Goal: Transaction & Acquisition: Purchase product/service

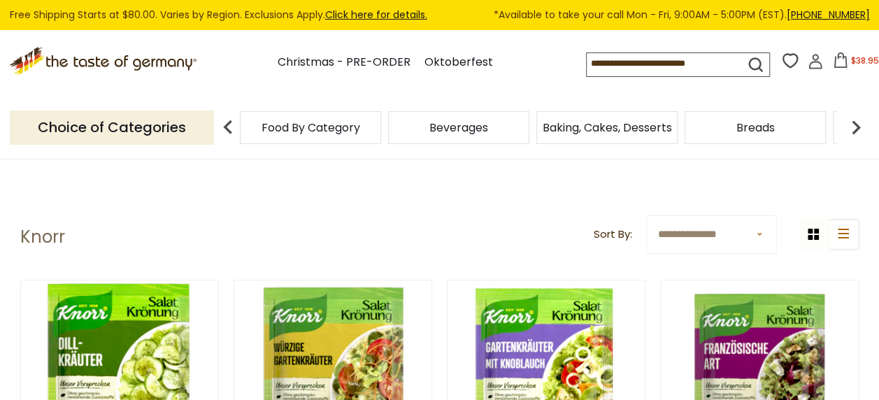
click at [838, 62] on icon at bounding box center [840, 59] width 15 height 15
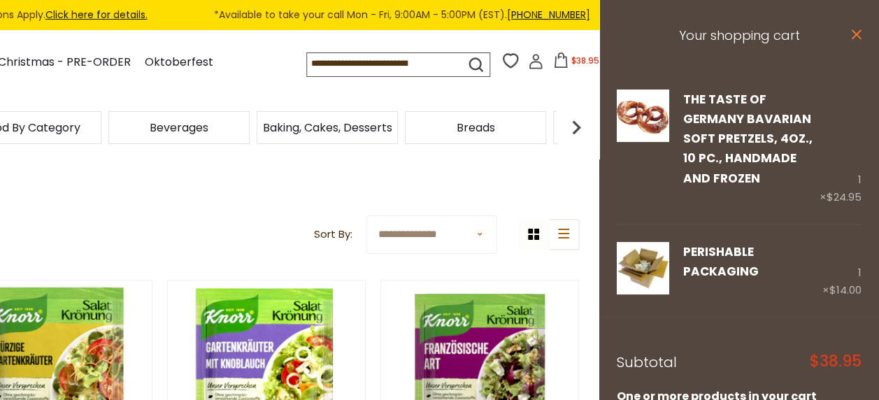
click at [852, 31] on icon at bounding box center [857, 34] width 10 height 10
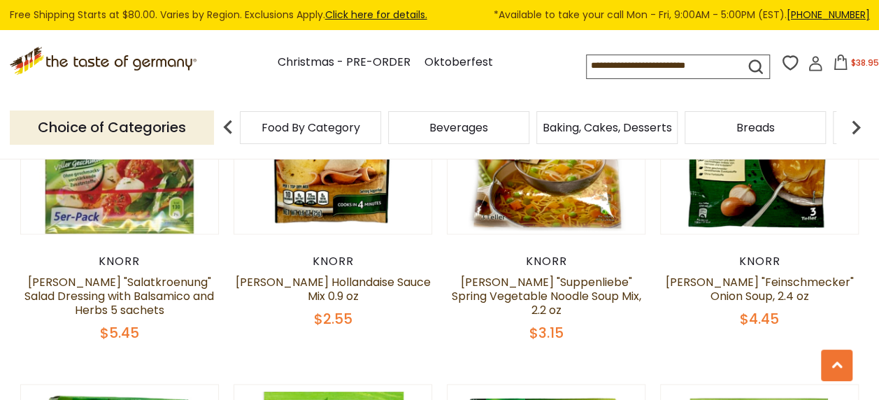
scroll to position [937, 0]
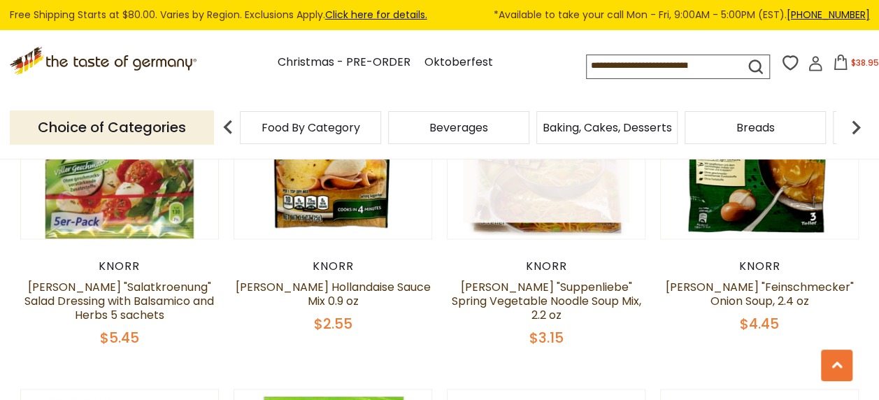
click at [544, 201] on link at bounding box center [546, 140] width 166 height 166
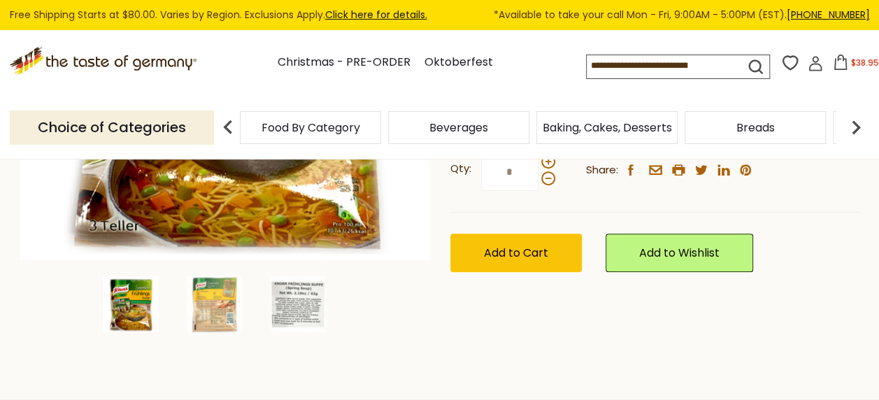
scroll to position [371, 0]
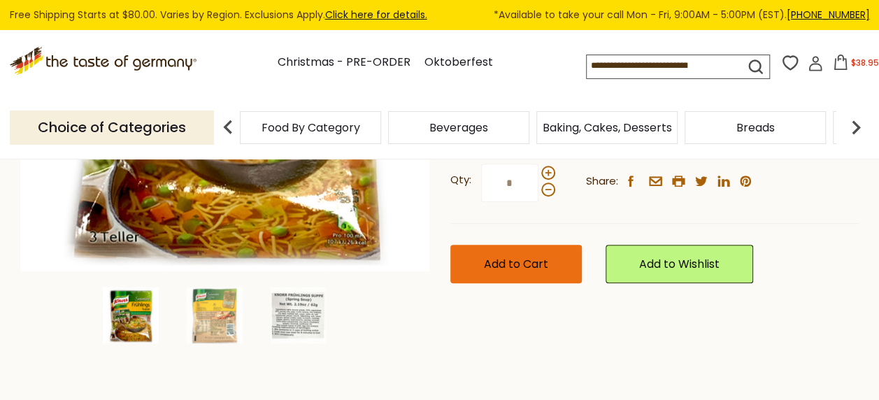
click at [492, 264] on span "Add to Cart" at bounding box center [516, 264] width 64 height 16
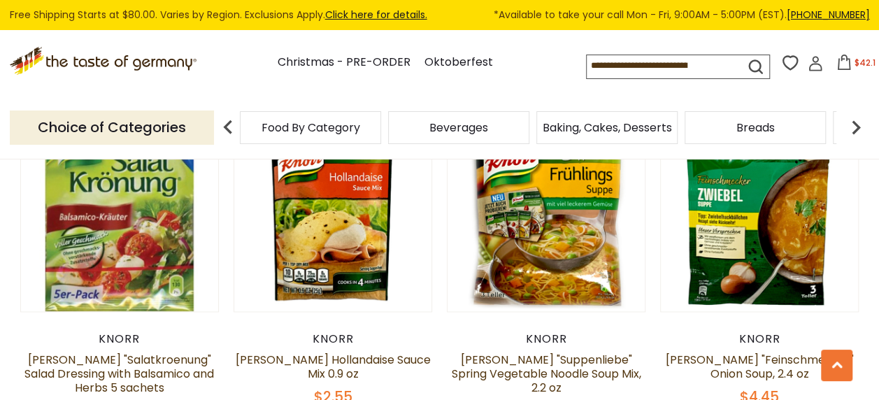
scroll to position [890, 0]
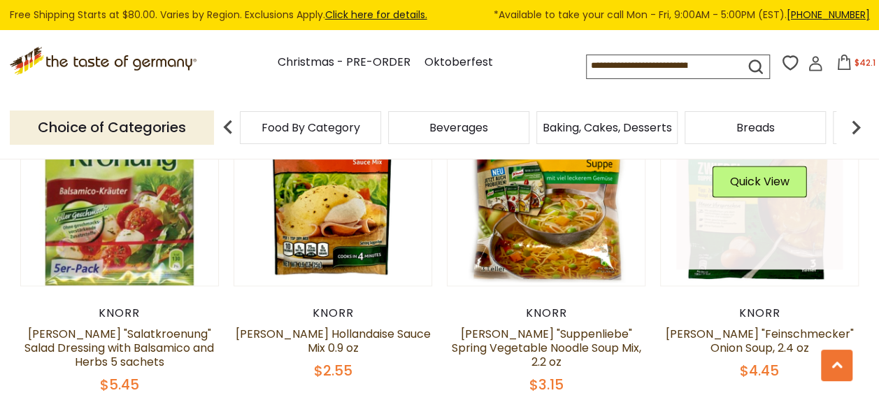
click at [788, 211] on link at bounding box center [759, 187] width 166 height 166
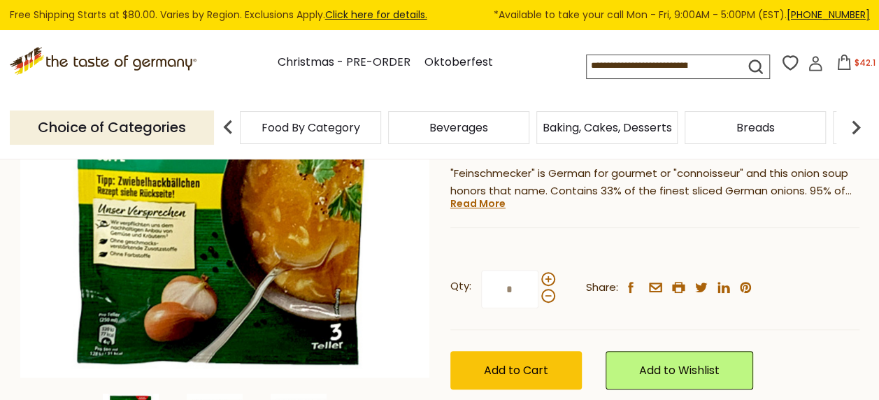
scroll to position [283, 0]
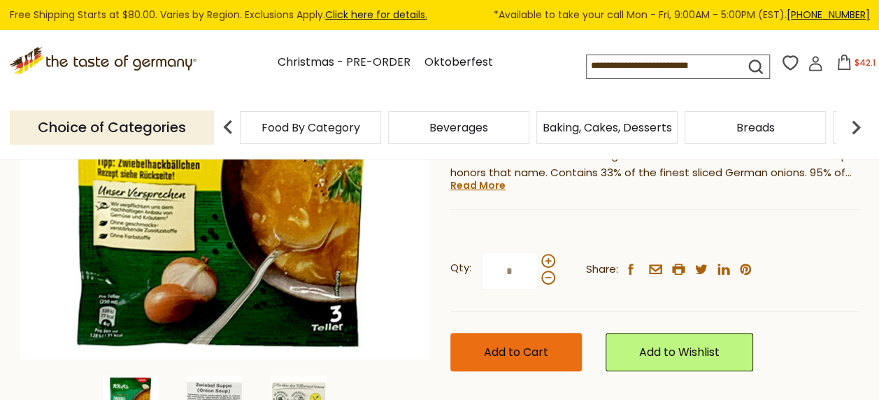
click at [505, 333] on button "Add to Cart" at bounding box center [515, 352] width 131 height 38
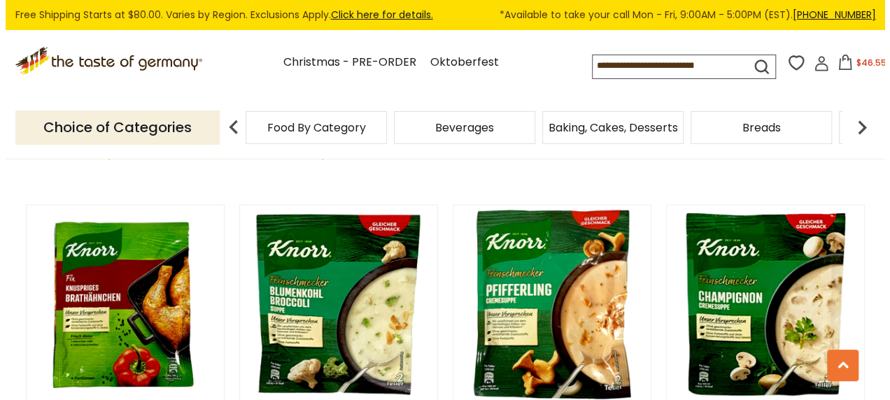
scroll to position [1476, 0]
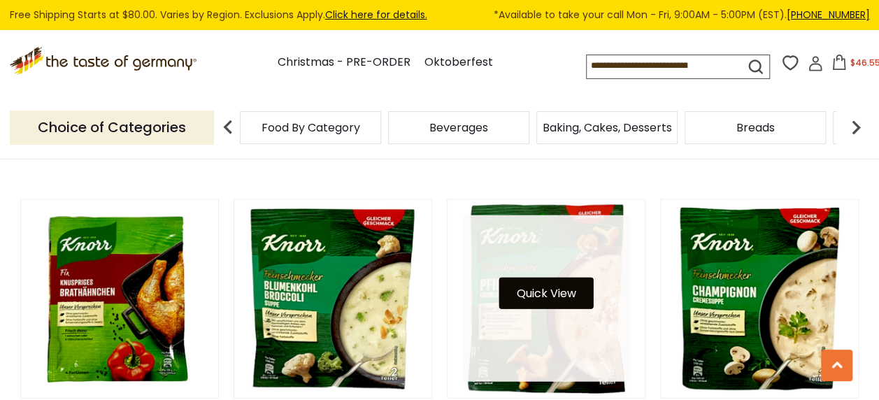
click at [540, 292] on button "Quick View" at bounding box center [546, 293] width 94 height 31
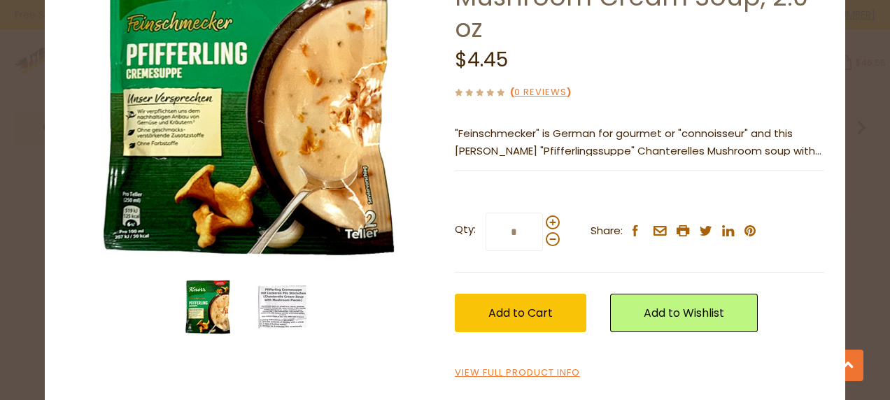
scroll to position [170, 0]
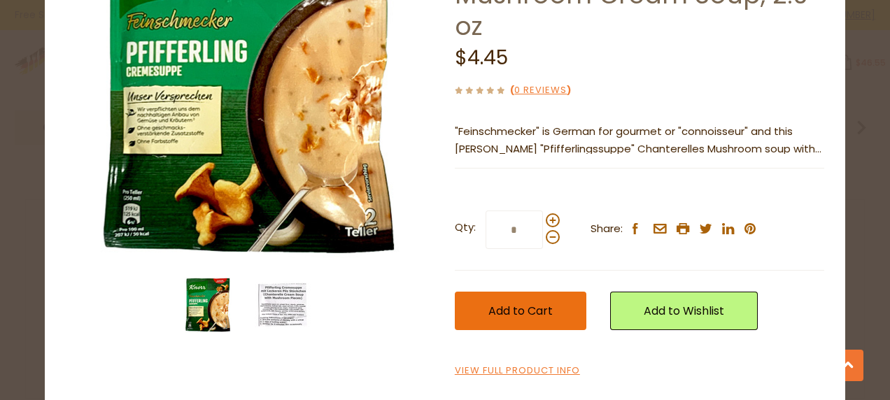
click at [502, 312] on span "Add to Cart" at bounding box center [520, 311] width 64 height 16
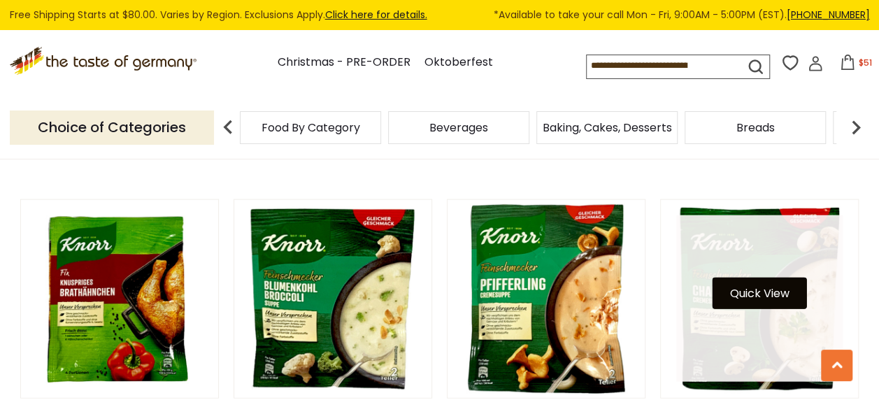
click at [777, 278] on button "Quick View" at bounding box center [760, 293] width 94 height 31
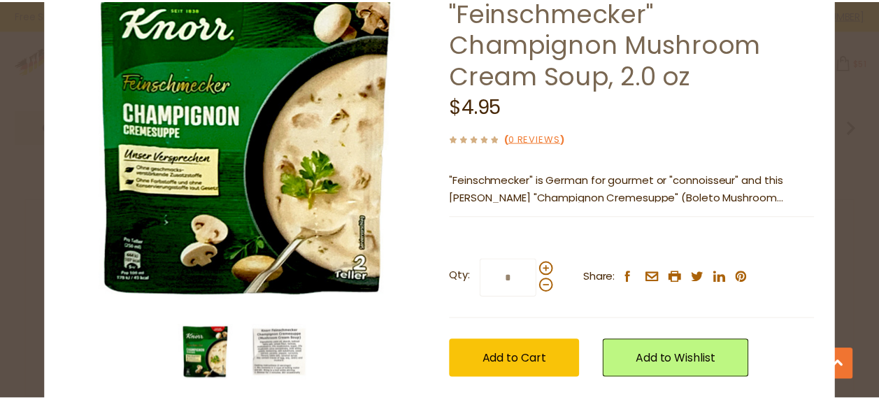
scroll to position [138, 0]
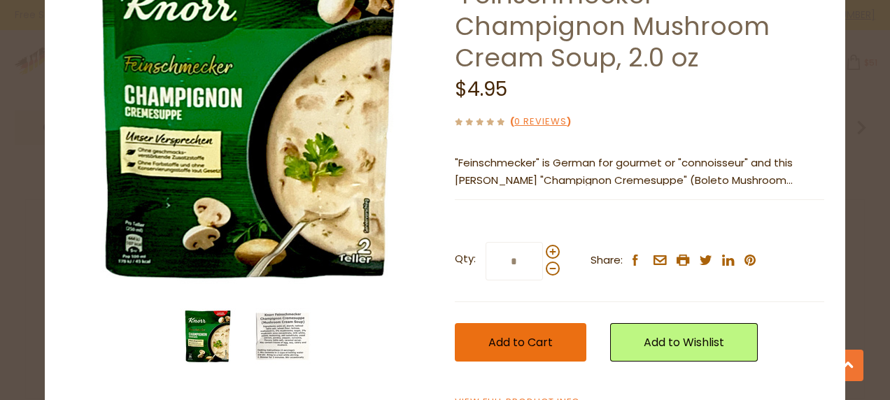
click at [471, 323] on button "Add to Cart" at bounding box center [520, 342] width 131 height 38
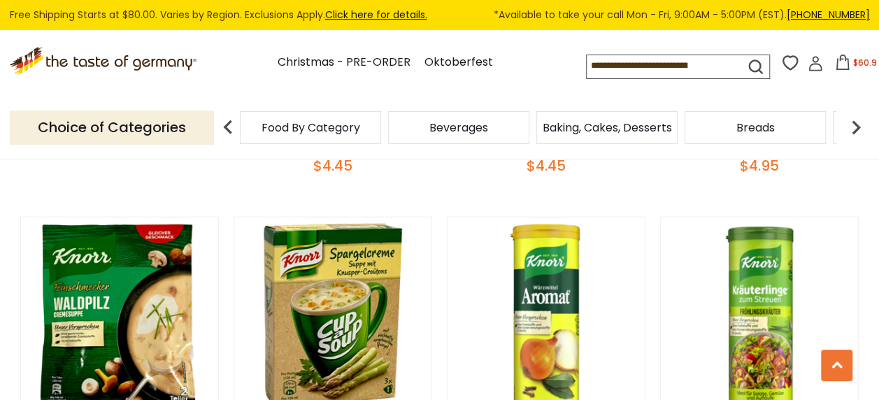
scroll to position [1802, 0]
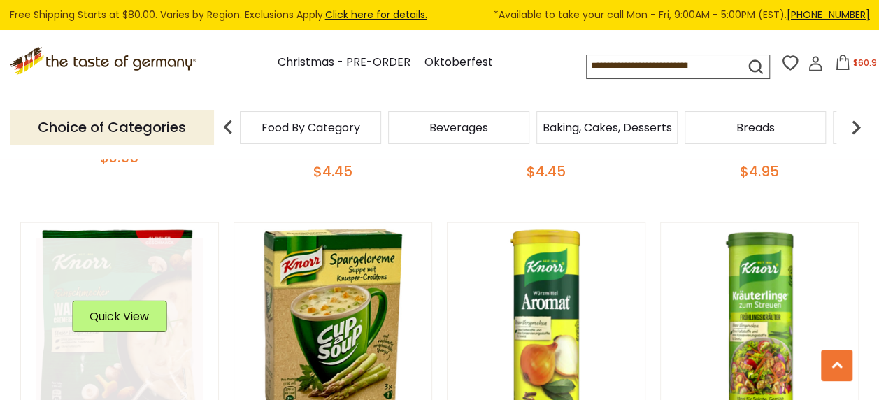
click at [137, 325] on div "Quick View" at bounding box center [119, 322] width 94 height 42
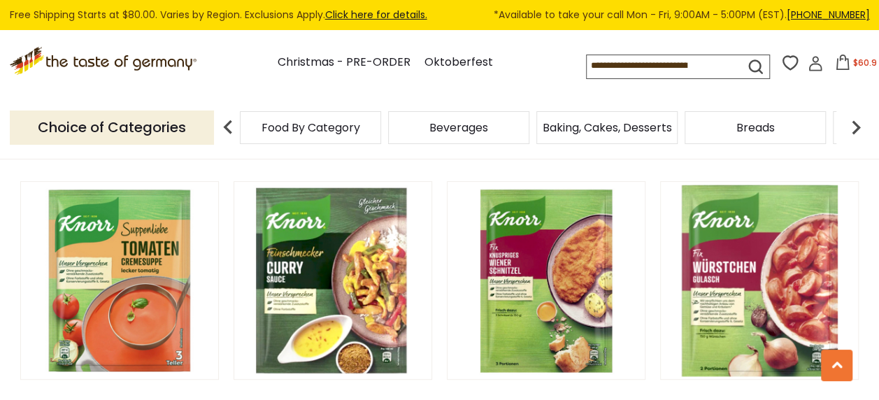
scroll to position [2930, 0]
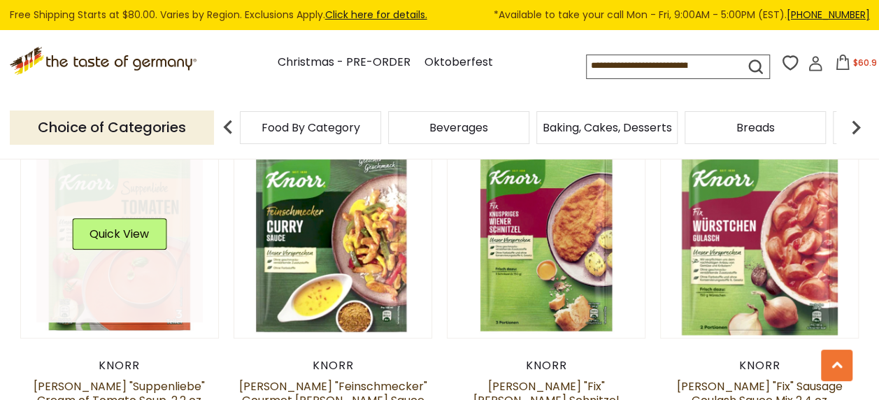
click at [127, 258] on link at bounding box center [119, 239] width 166 height 166
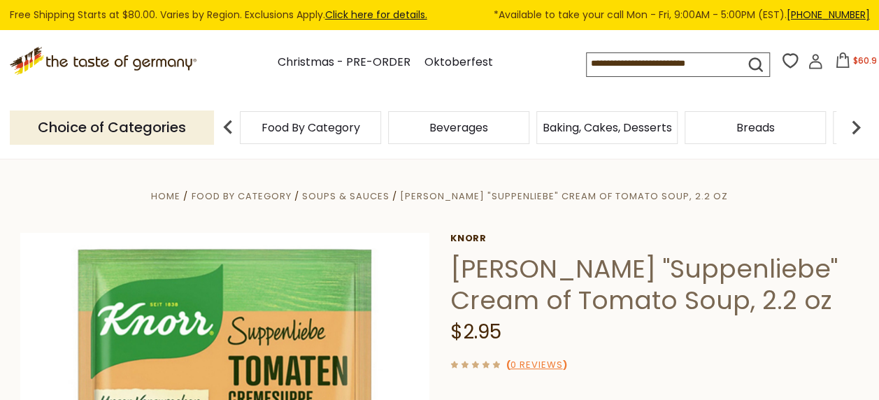
click at [862, 55] on button "$60.9" at bounding box center [855, 62] width 59 height 21
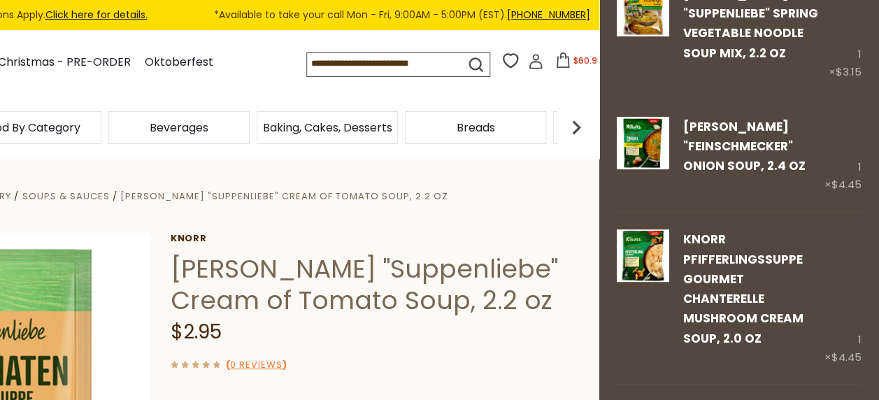
scroll to position [236, 0]
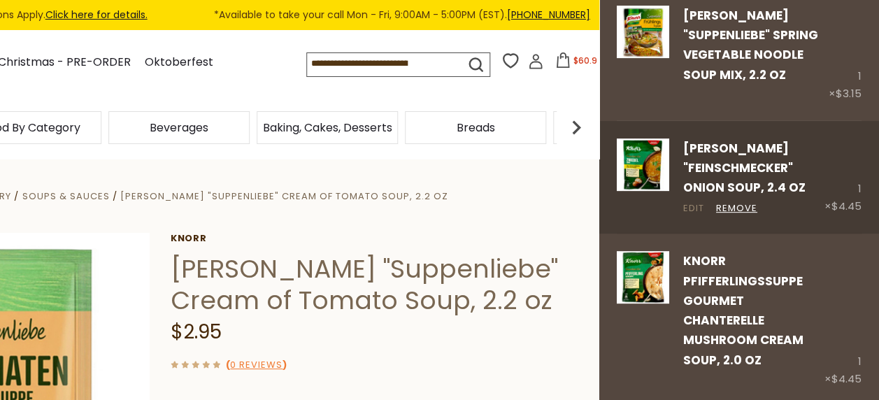
click at [692, 201] on link "Edit" at bounding box center [693, 208] width 21 height 15
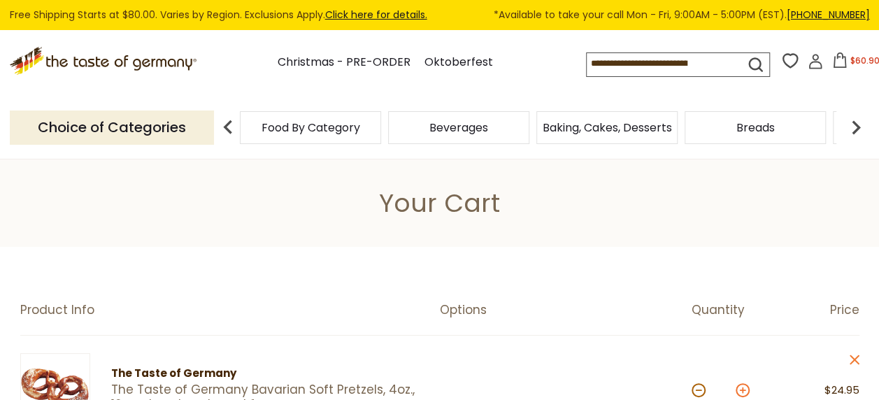
click at [739, 391] on button at bounding box center [743, 390] width 14 height 14
type input "*"
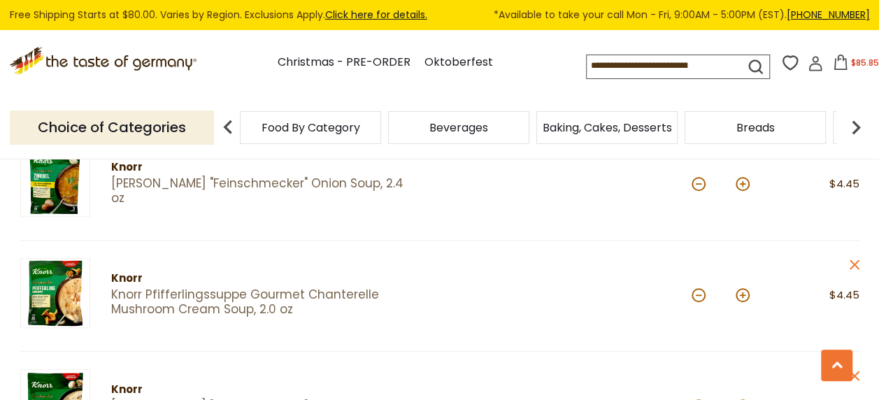
scroll to position [425, 0]
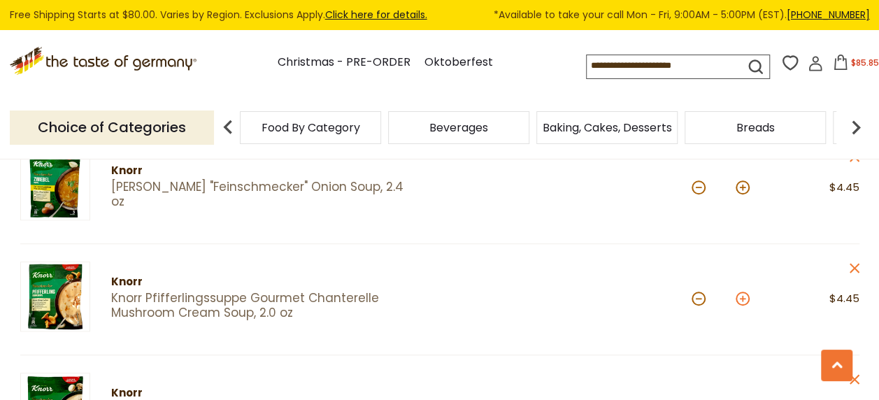
click at [746, 299] on button at bounding box center [743, 299] width 14 height 14
type input "*"
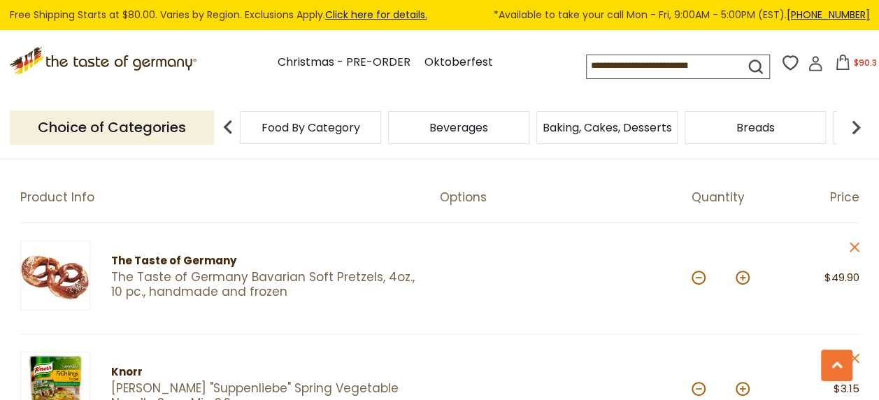
scroll to position [0, 0]
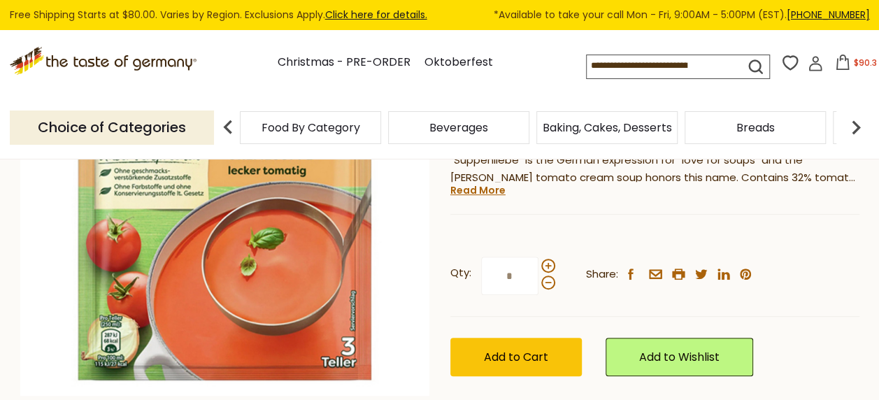
scroll to position [253, 0]
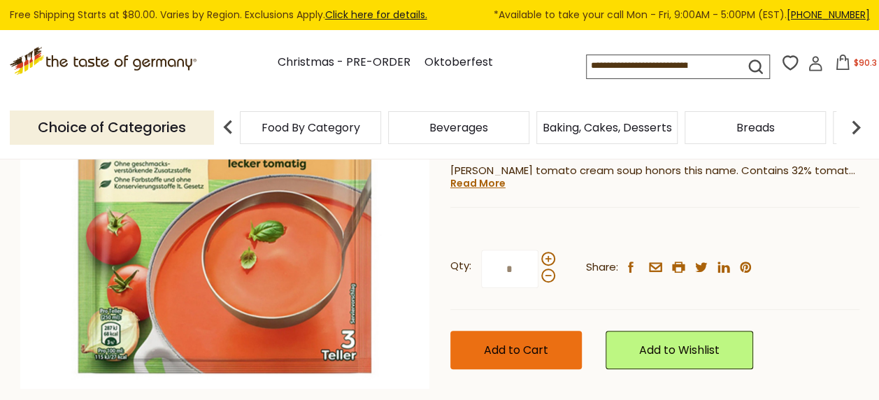
click at [490, 342] on span "Add to Cart" at bounding box center [516, 350] width 64 height 16
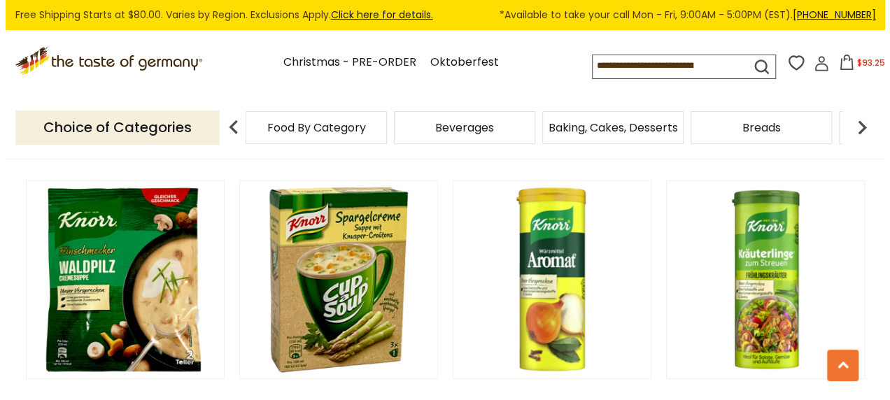
scroll to position [1869, 0]
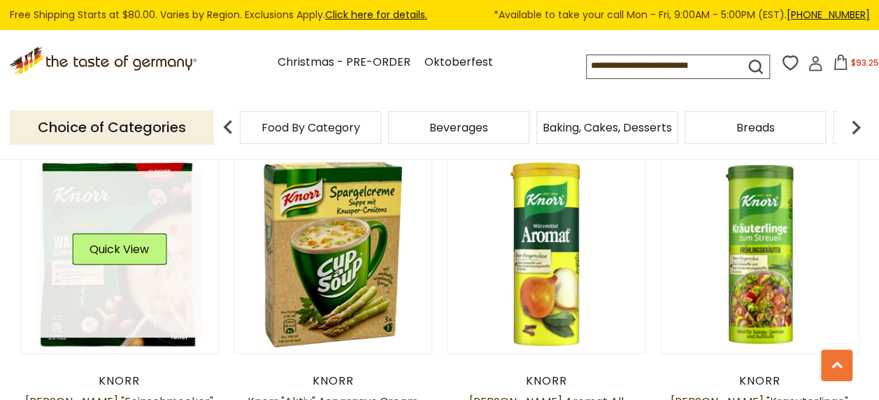
click at [140, 257] on div "Quick View" at bounding box center [119, 255] width 94 height 42
click at [137, 234] on button "Quick View" at bounding box center [119, 249] width 94 height 31
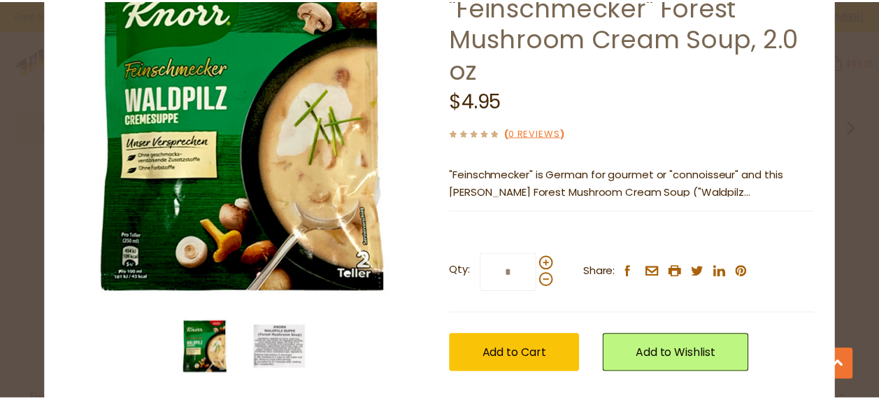
scroll to position [138, 0]
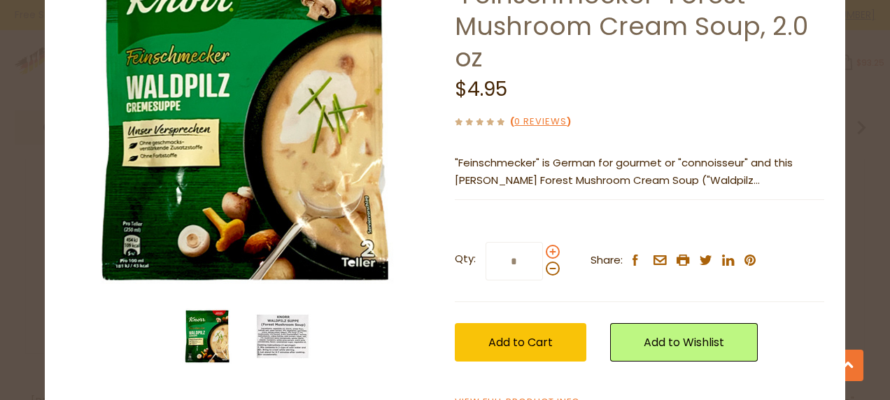
click at [550, 245] on span at bounding box center [553, 252] width 14 height 14
click at [543, 242] on input "*" at bounding box center [513, 261] width 57 height 38
type input "*"
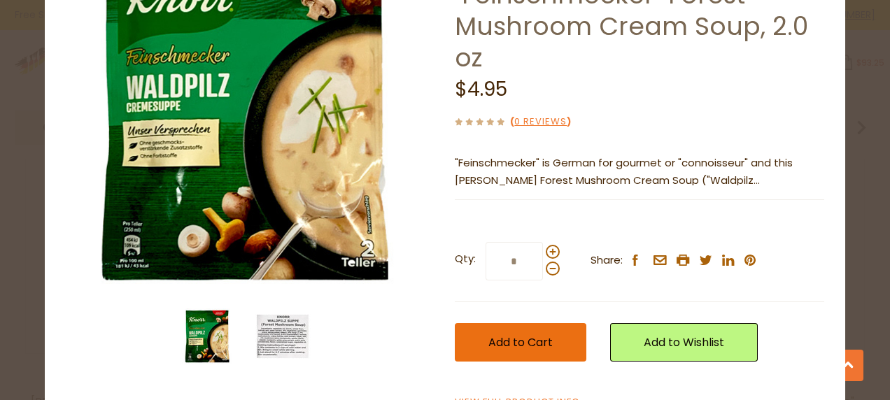
click at [513, 334] on span "Add to Cart" at bounding box center [520, 342] width 64 height 16
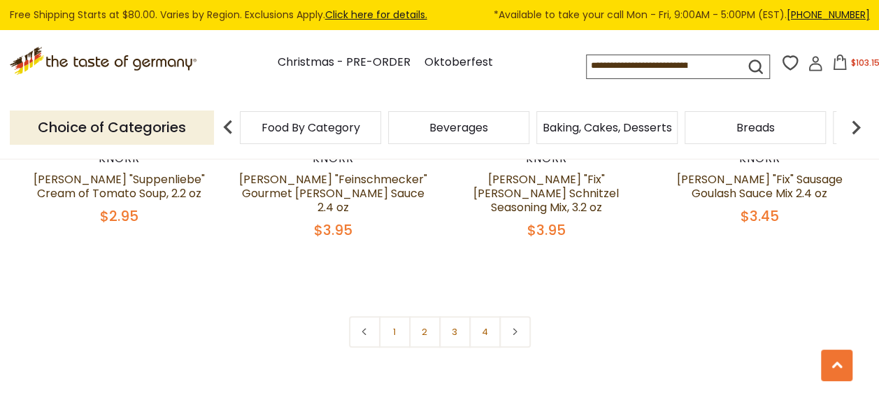
scroll to position [3169, 0]
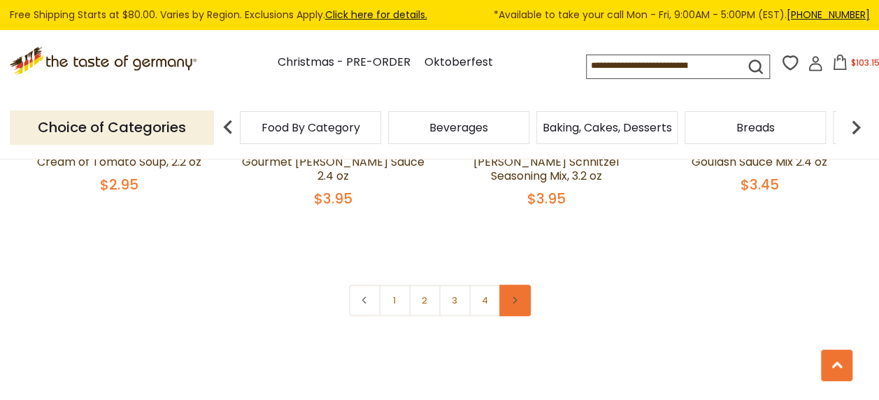
click at [516, 297] on icon at bounding box center [515, 300] width 8 height 7
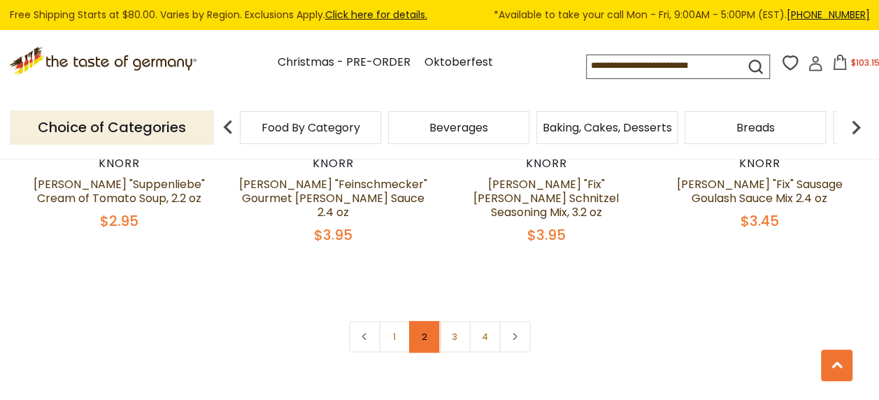
click at [425, 321] on link "2" at bounding box center [424, 336] width 31 height 31
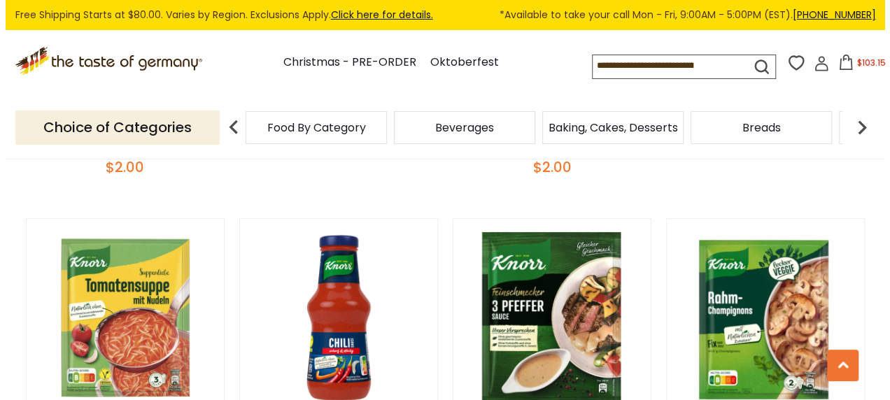
scroll to position [2861, 0]
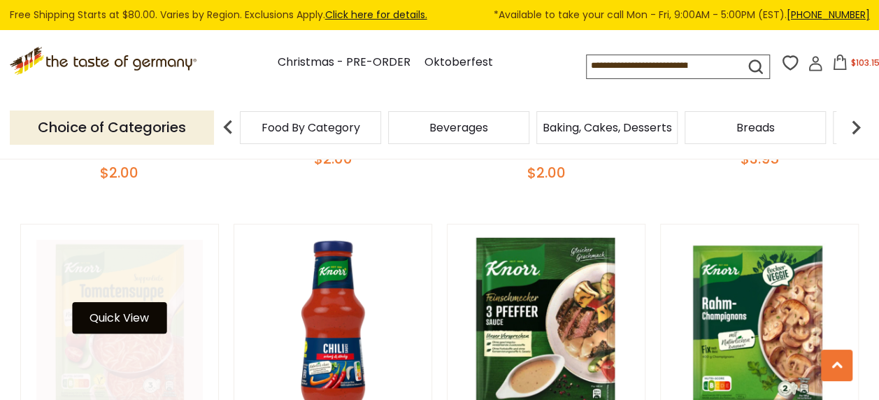
click at [122, 302] on button "Quick View" at bounding box center [119, 317] width 94 height 31
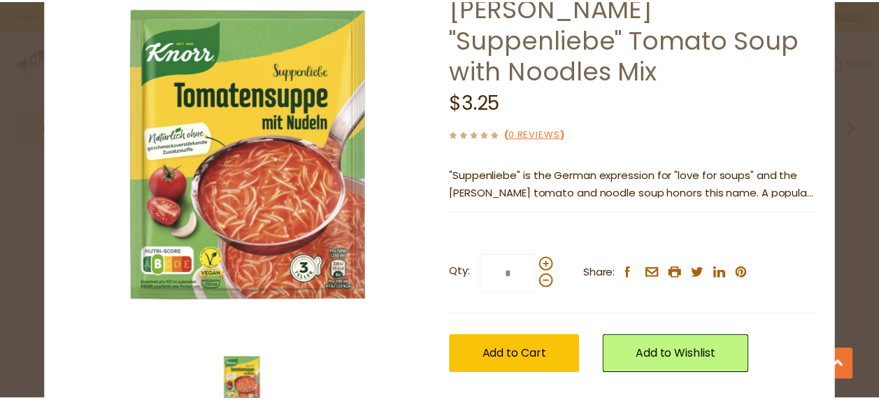
scroll to position [92, 0]
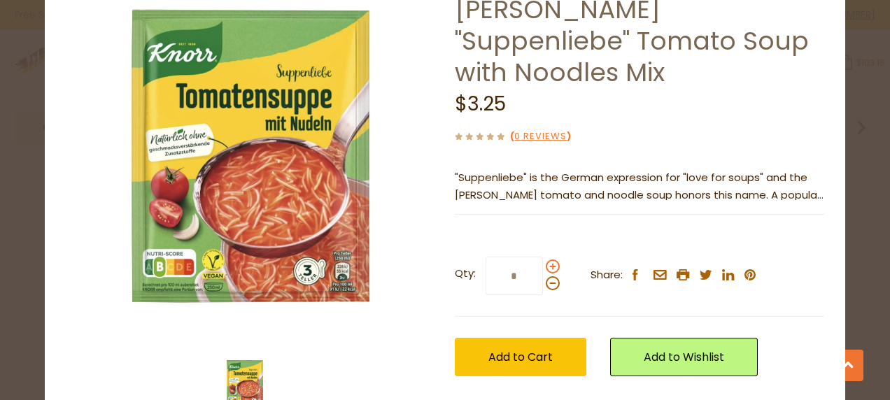
click at [547, 259] on span at bounding box center [553, 266] width 14 height 14
click at [543, 257] on input "*" at bounding box center [513, 276] width 57 height 38
type input "*"
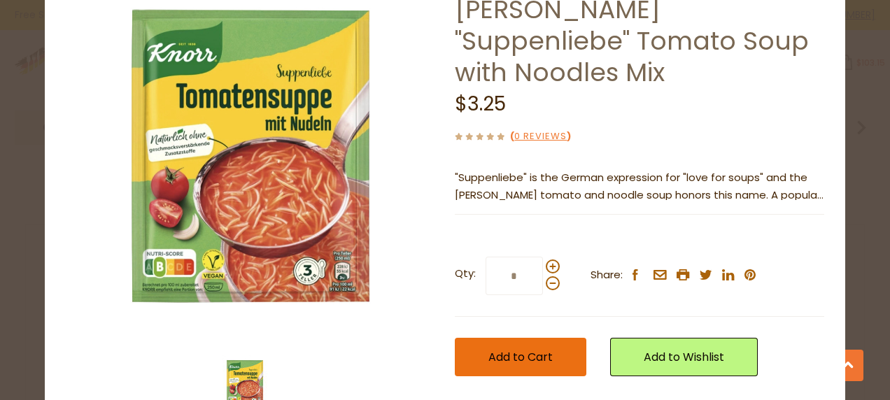
click at [520, 349] on span "Add to Cart" at bounding box center [520, 357] width 64 height 16
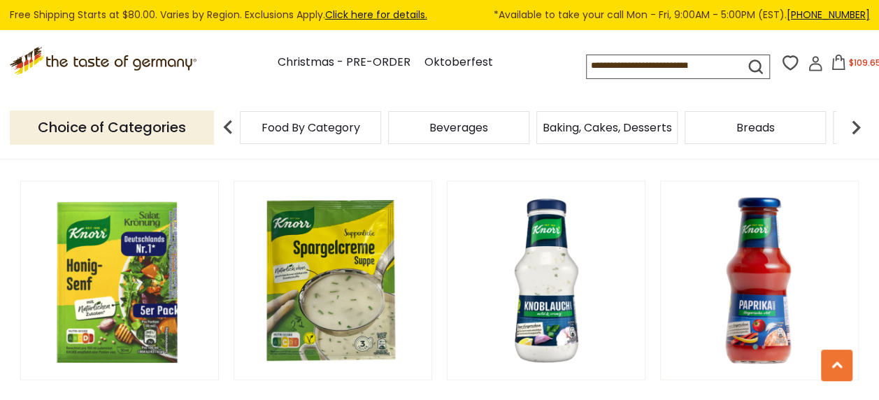
scroll to position [449, 0]
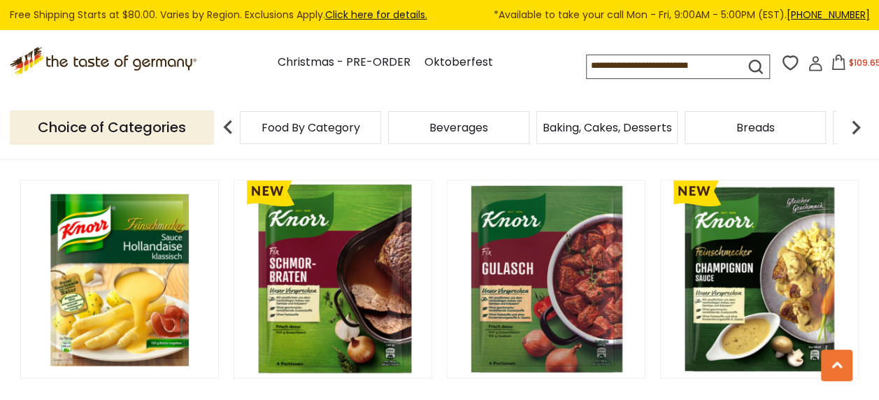
click at [859, 66] on span "$109.65" at bounding box center [865, 63] width 32 height 12
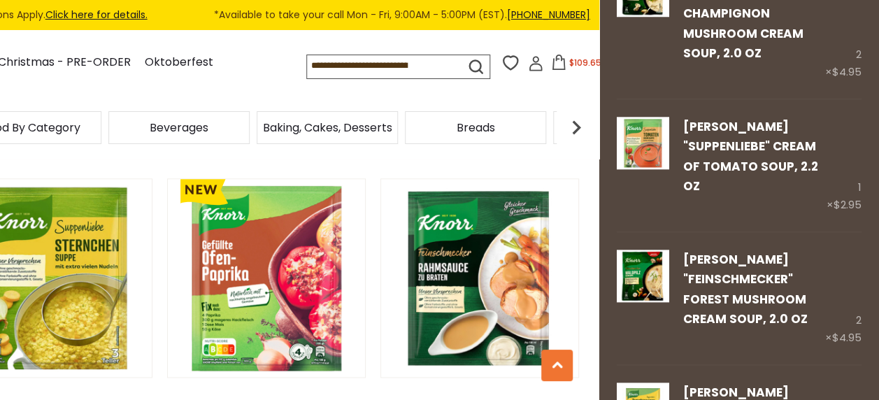
scroll to position [688, 0]
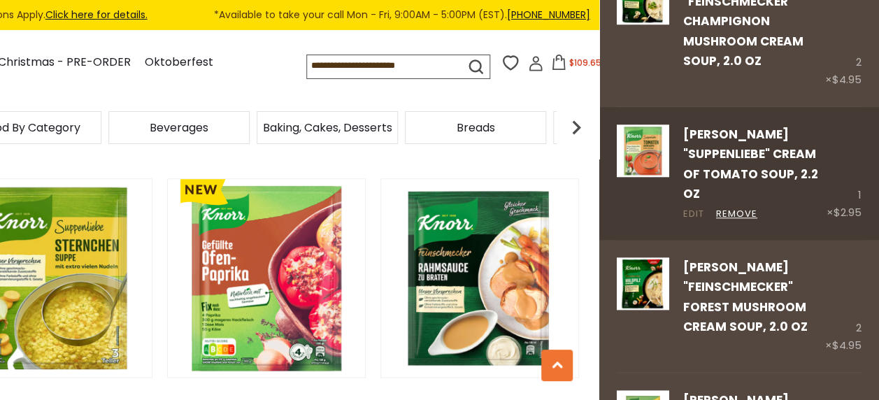
click at [694, 207] on link "Edit" at bounding box center [693, 214] width 21 height 15
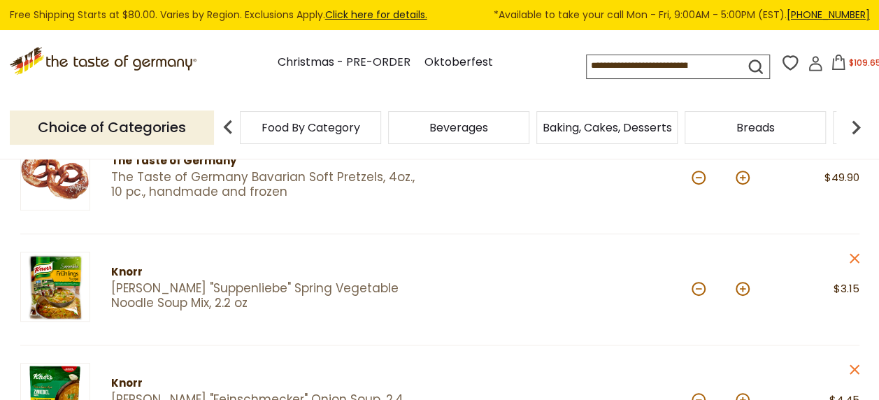
scroll to position [231, 0]
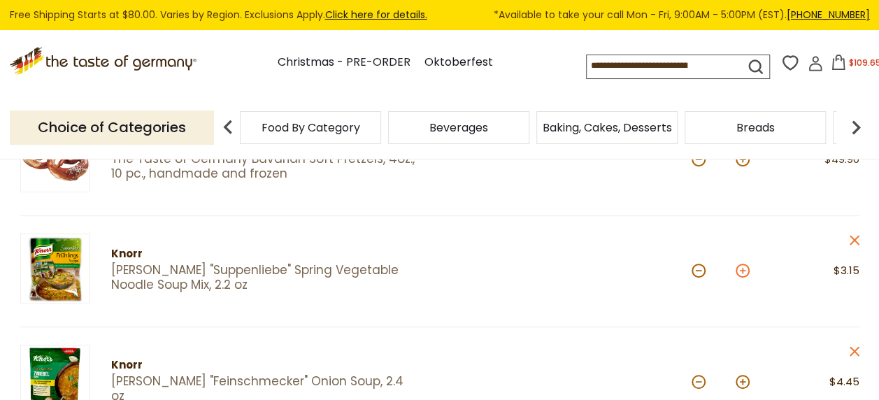
click at [740, 269] on button at bounding box center [743, 271] width 14 height 14
type input "*"
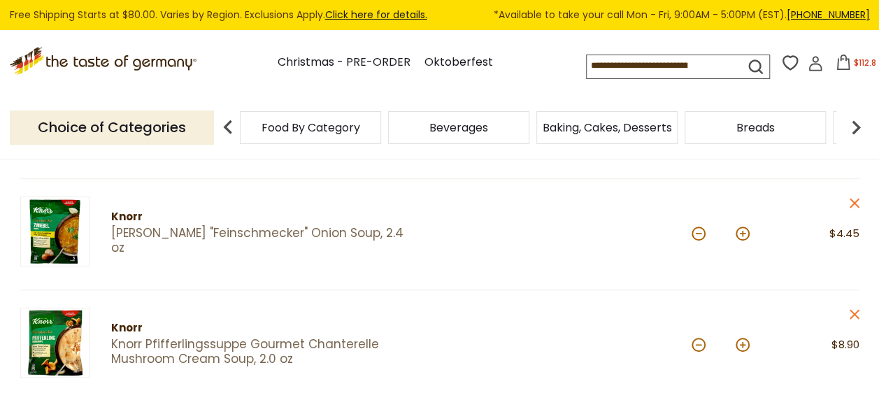
scroll to position [386, 0]
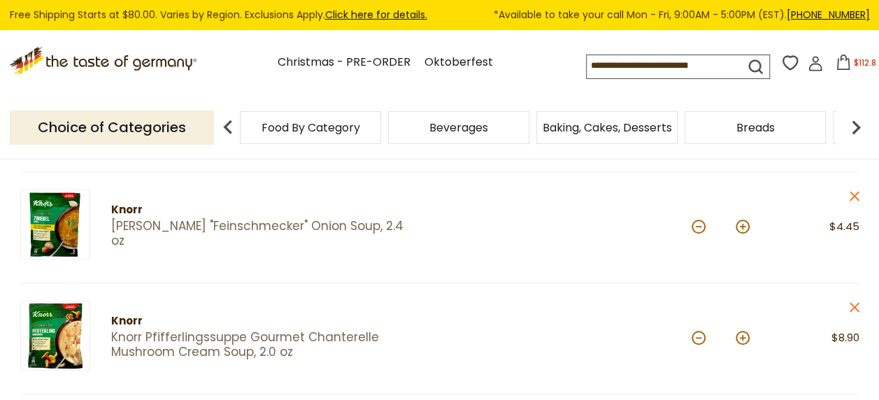
click at [750, 229] on div "Quantity: *" at bounding box center [734, 228] width 84 height 76
click at [741, 225] on button at bounding box center [743, 227] width 14 height 14
type input "*"
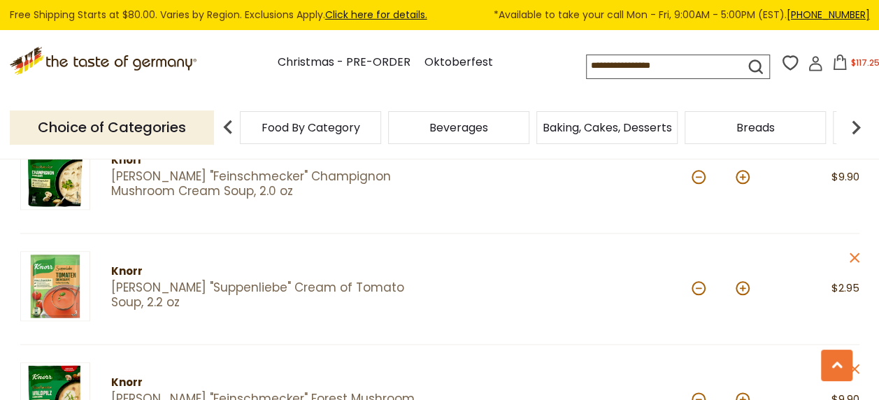
scroll to position [662, 0]
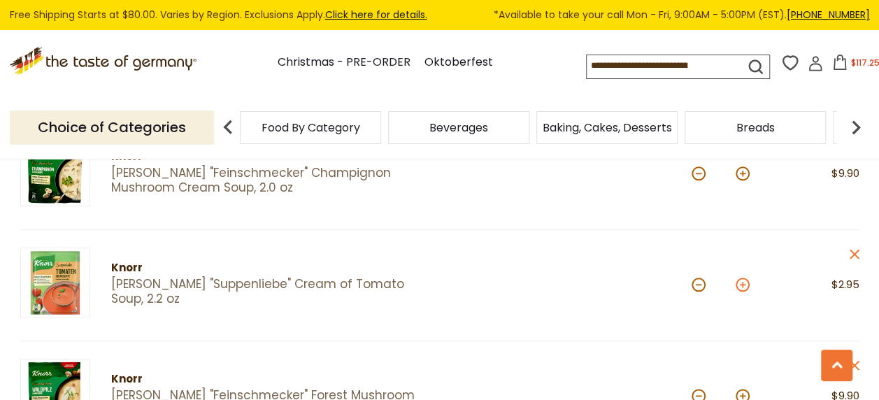
click at [743, 280] on button at bounding box center [743, 285] width 14 height 14
type input "*"
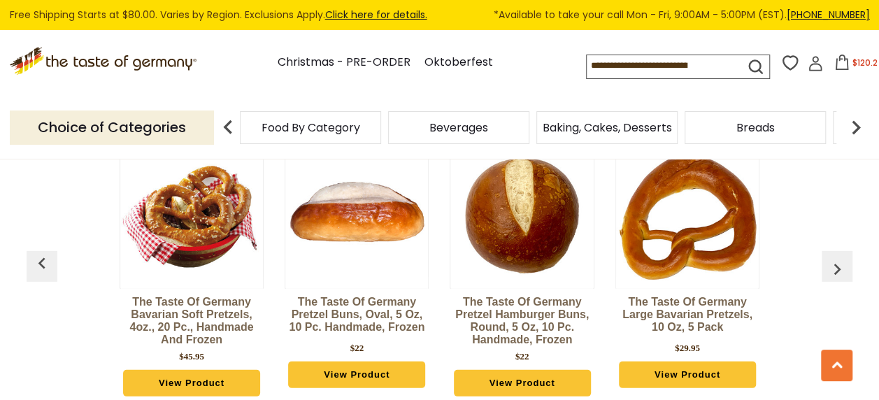
scroll to position [1909, 0]
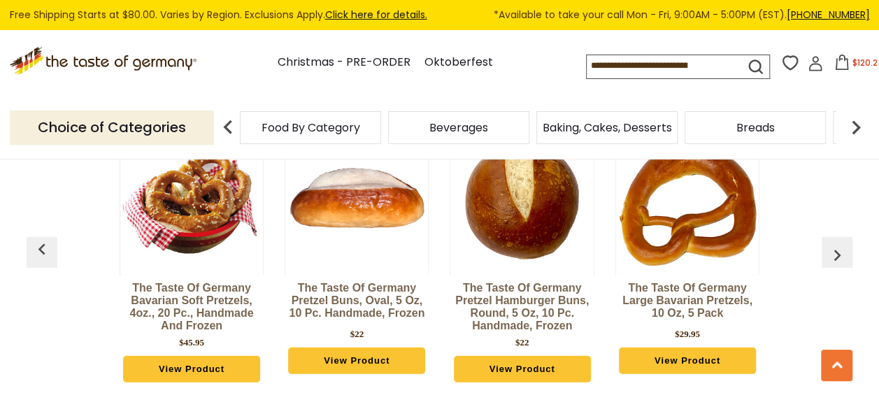
click at [205, 361] on link "View Product" at bounding box center [191, 369] width 137 height 27
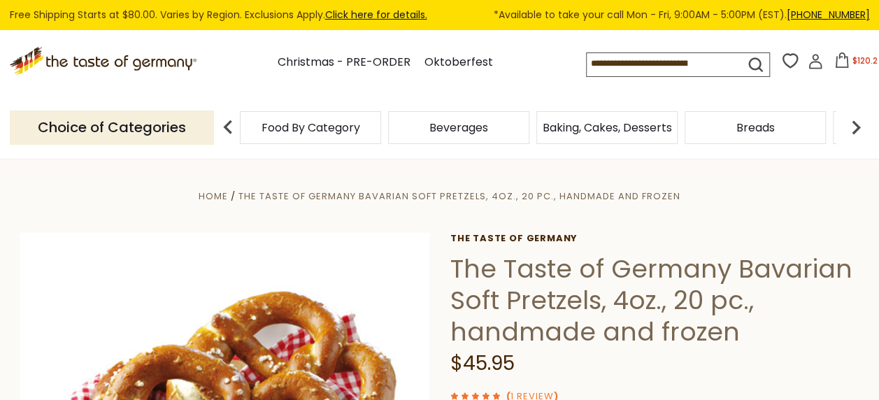
click at [860, 62] on span "$120.2" at bounding box center [865, 61] width 25 height 12
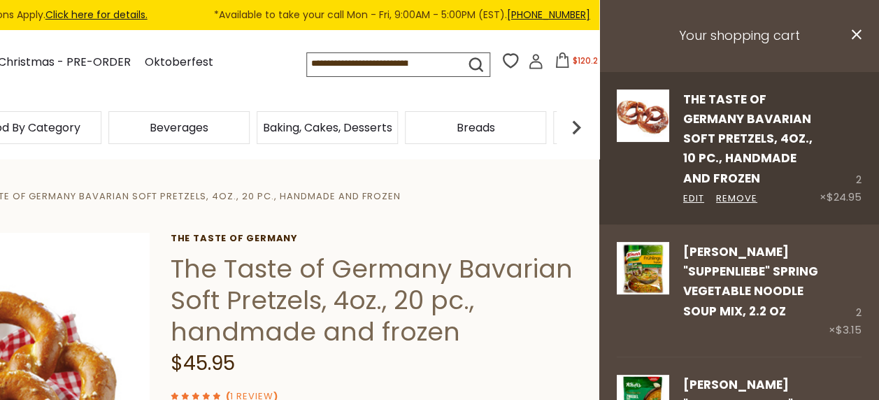
click at [641, 113] on img at bounding box center [643, 116] width 52 height 52
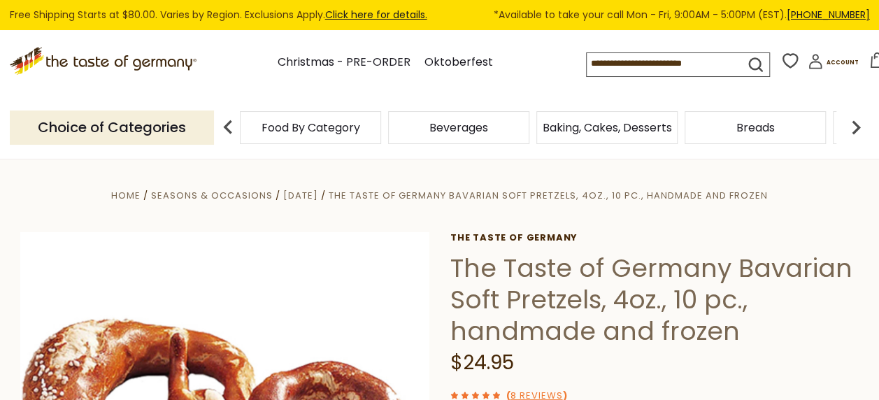
click at [871, 55] on icon at bounding box center [877, 59] width 13 height 15
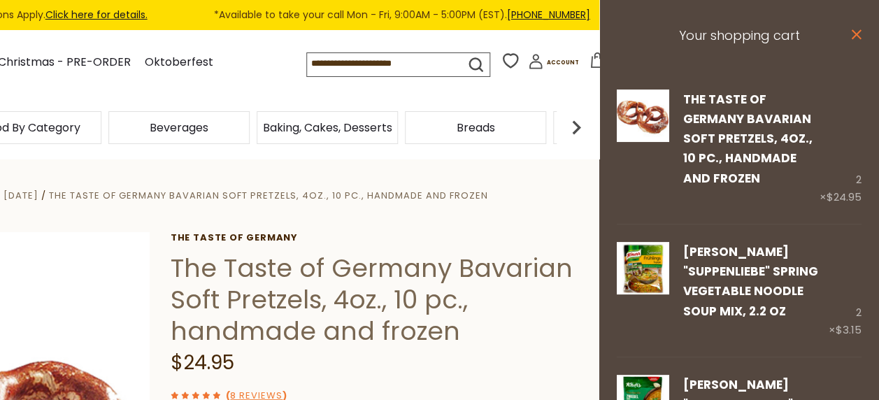
click at [851, 36] on icon "close" at bounding box center [856, 34] width 10 height 10
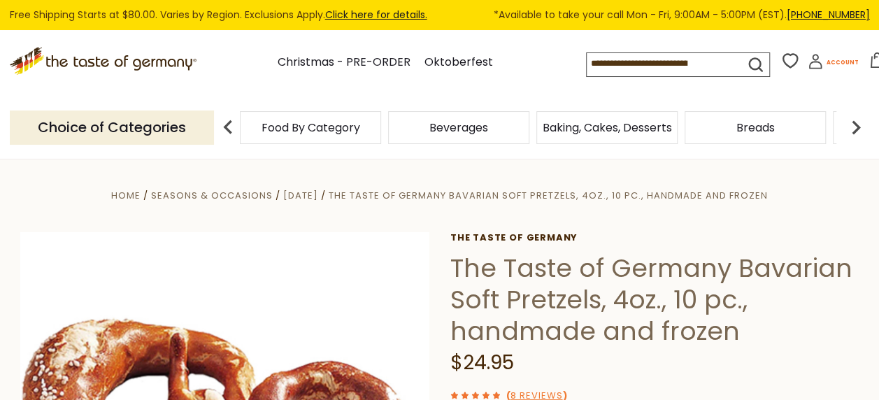
click at [829, 62] on span "Account" at bounding box center [842, 63] width 32 height 8
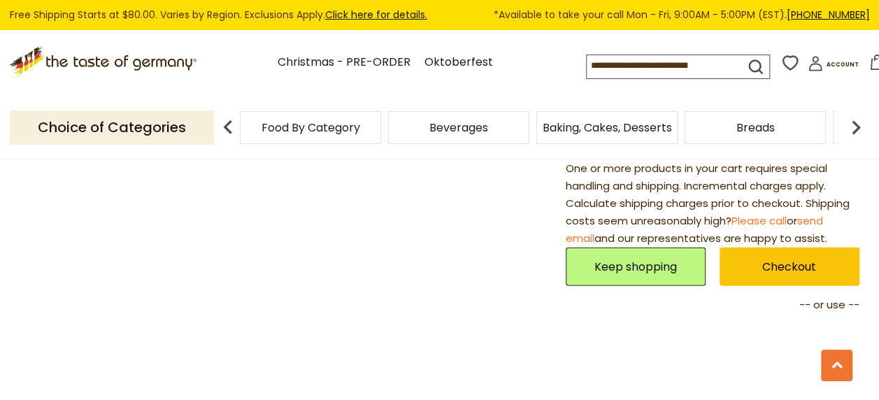
scroll to position [1467, 0]
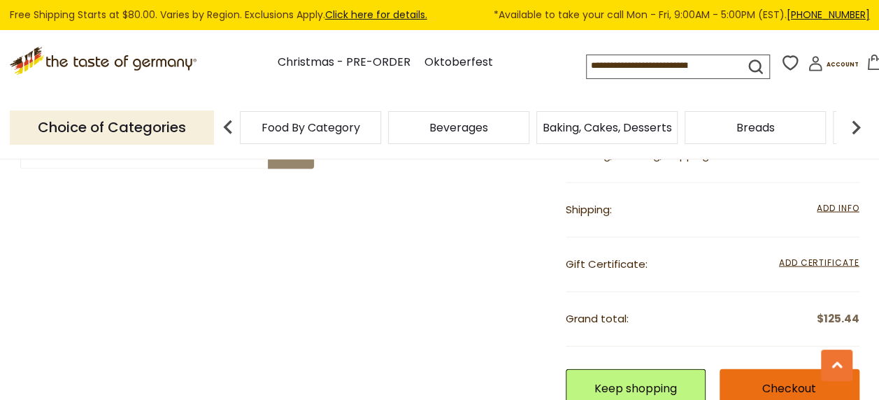
scroll to position [1467, 0]
